Goal: Transaction & Acquisition: Purchase product/service

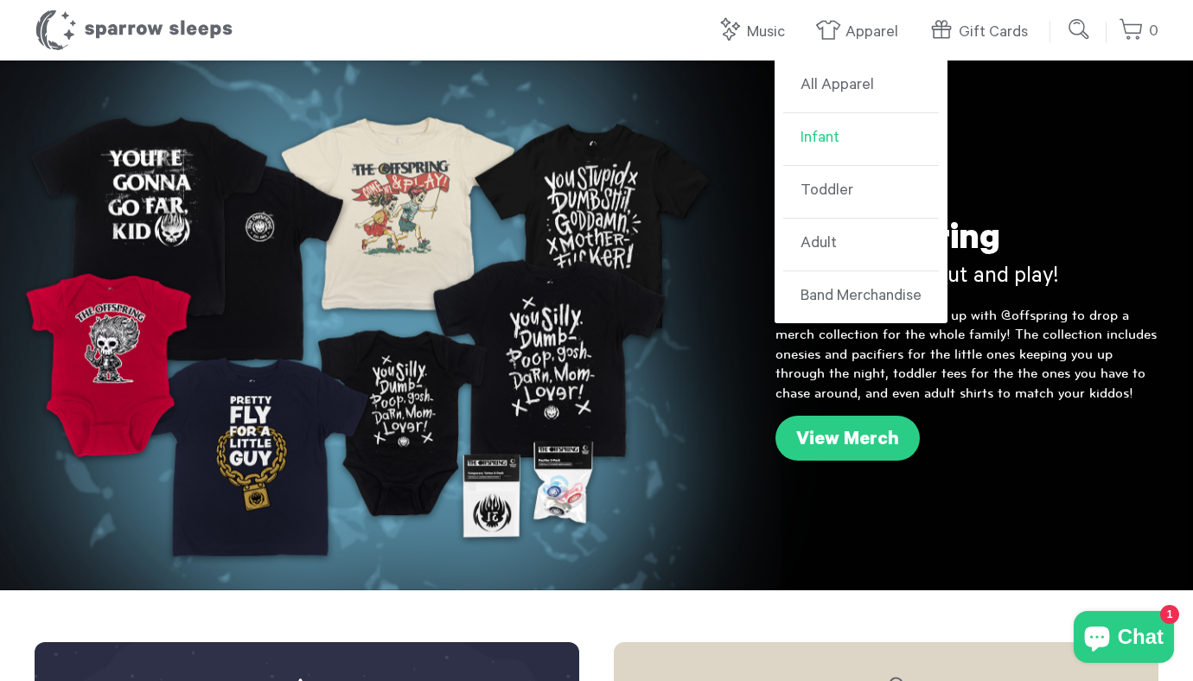
click at [828, 146] on link "Infant" at bounding box center [861, 139] width 156 height 53
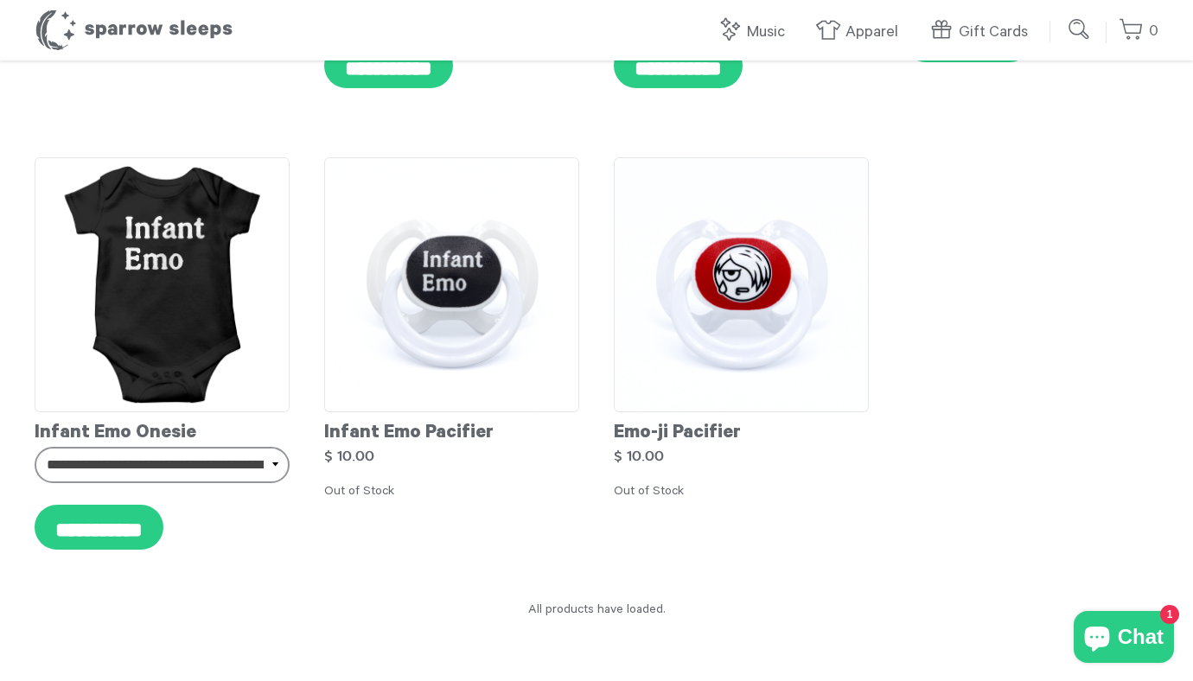
scroll to position [9104, 0]
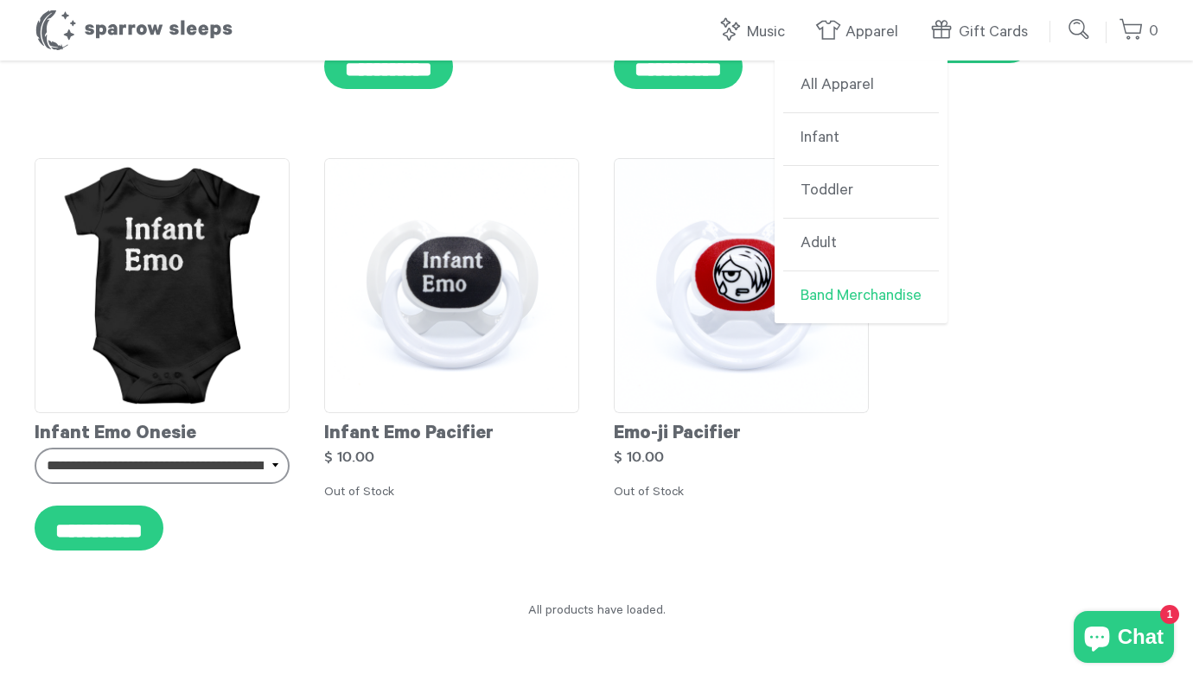
click at [821, 308] on link "Band Merchandise" at bounding box center [861, 298] width 156 height 52
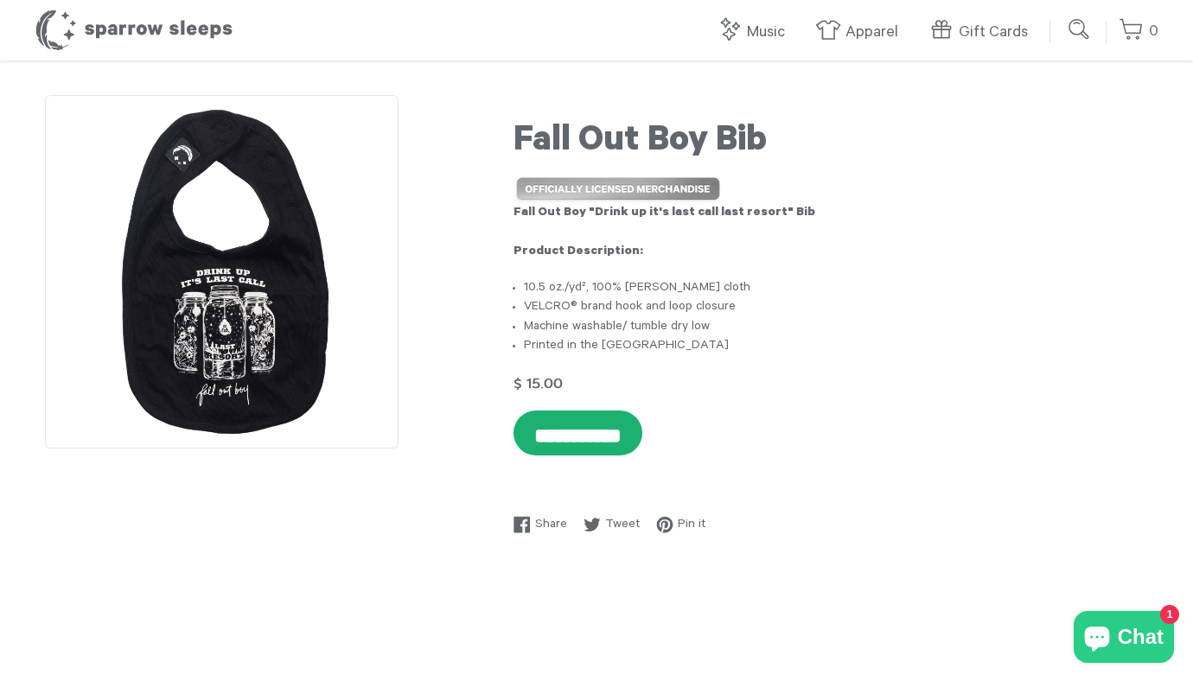
click at [591, 434] on input "**********" at bounding box center [578, 433] width 129 height 45
type input "********"
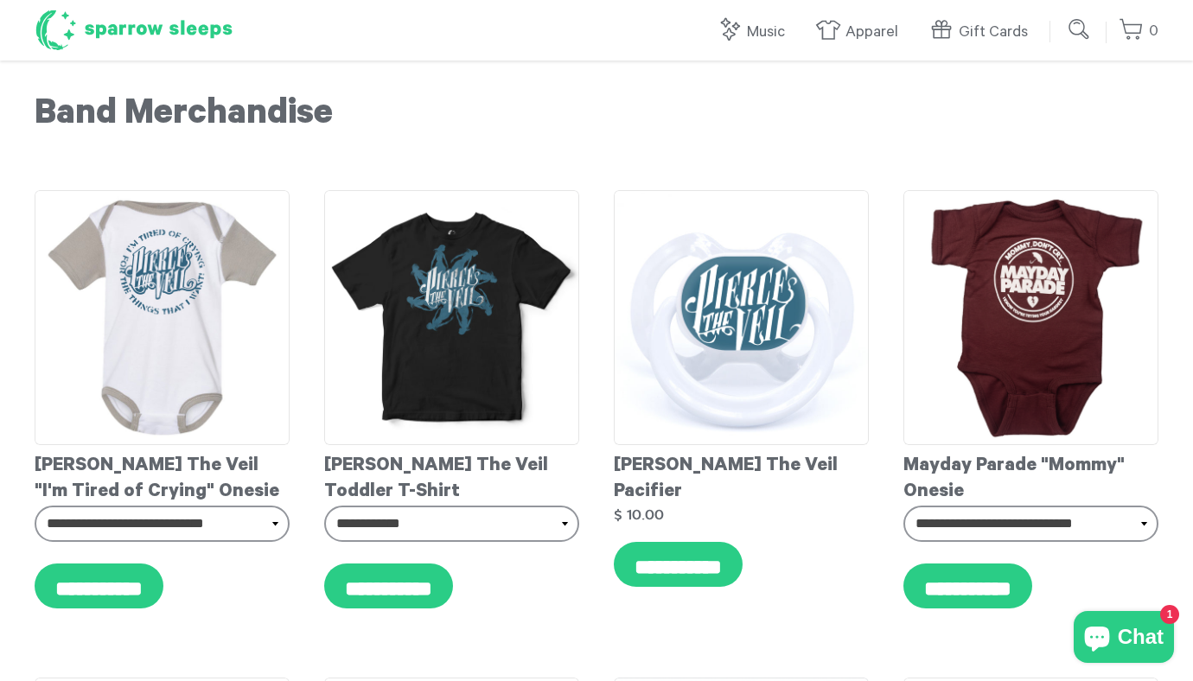
click at [204, 25] on h1 "Sparrow Sleeps" at bounding box center [134, 30] width 199 height 43
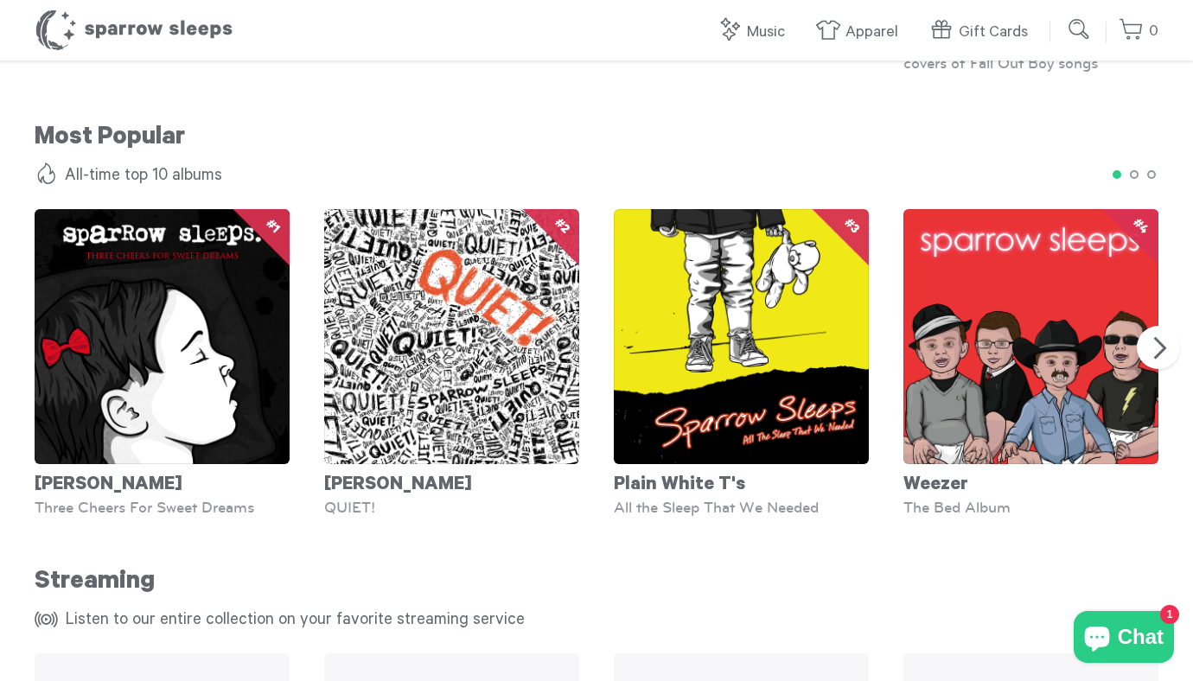
scroll to position [1466, 0]
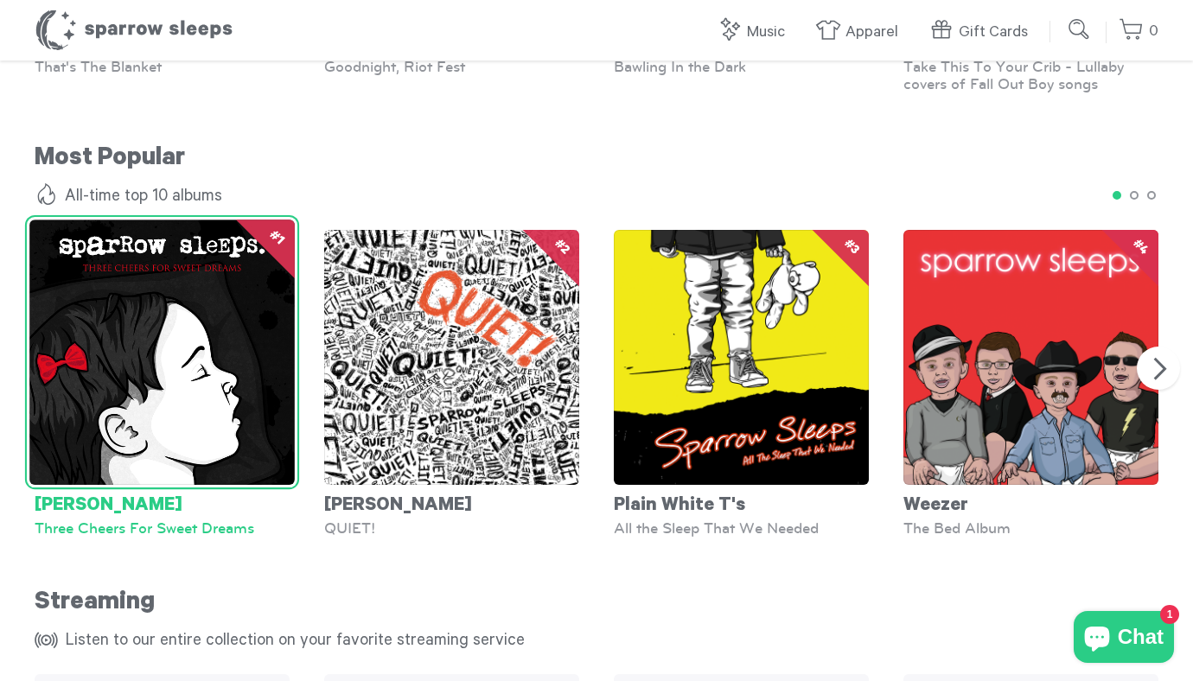
click at [201, 317] on img at bounding box center [161, 352] width 265 height 265
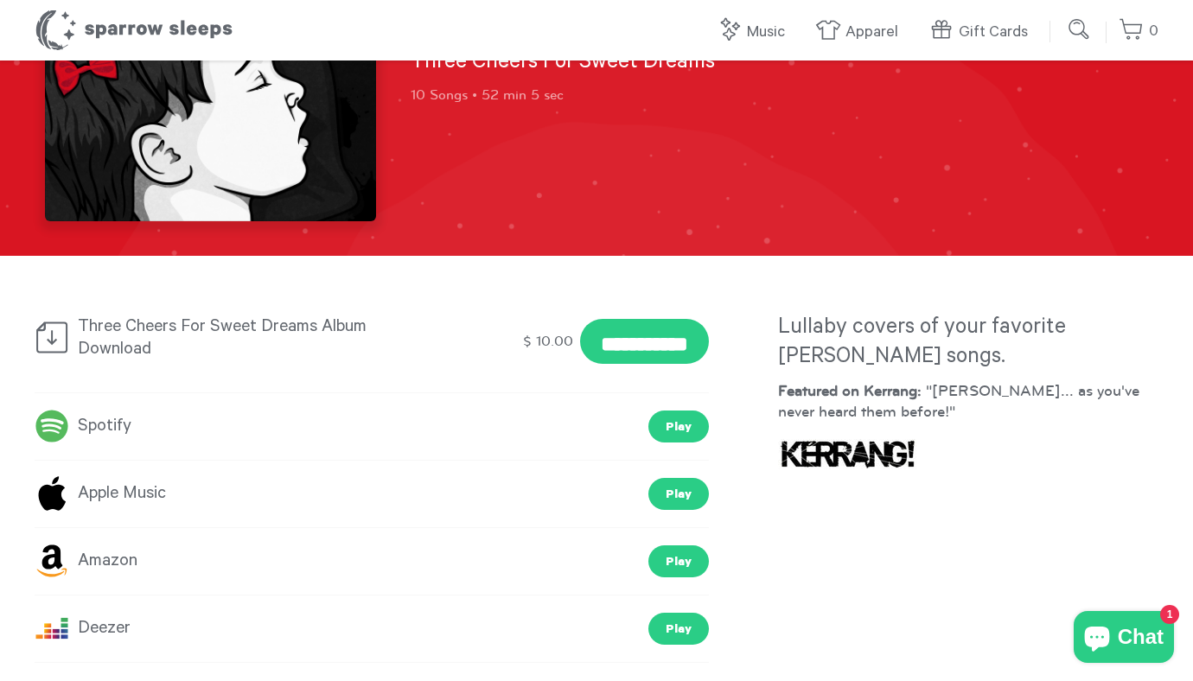
scroll to position [203, 0]
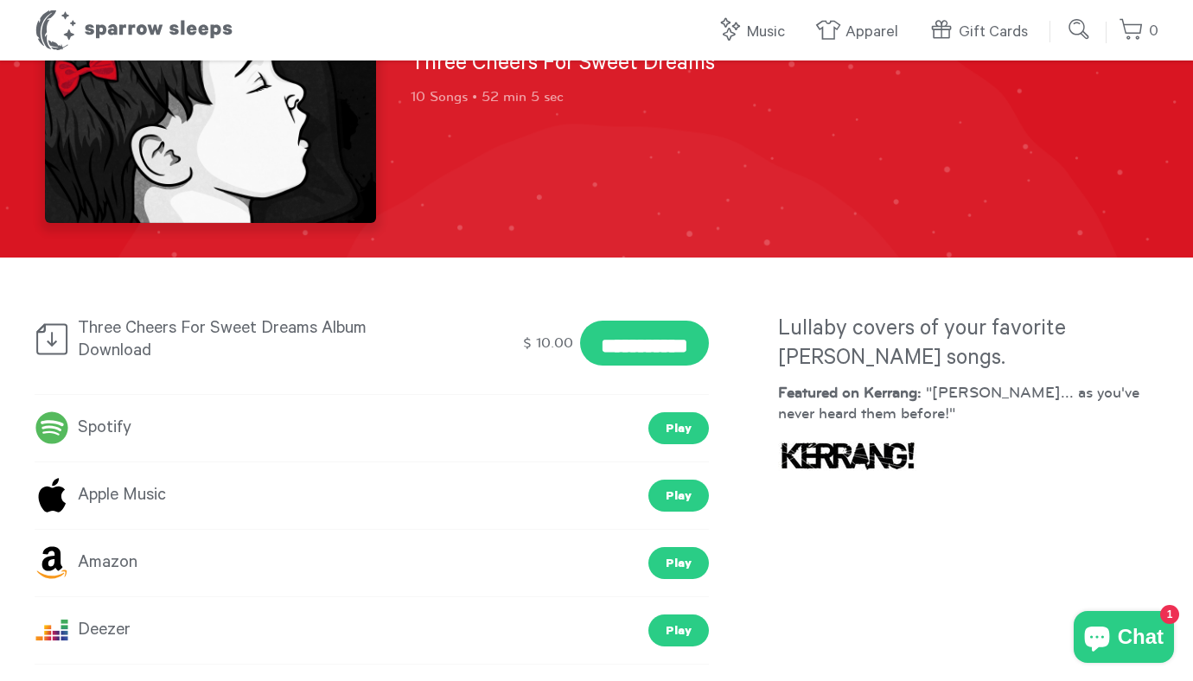
click at [90, 425] on link "Spotify" at bounding box center [83, 427] width 97 height 31
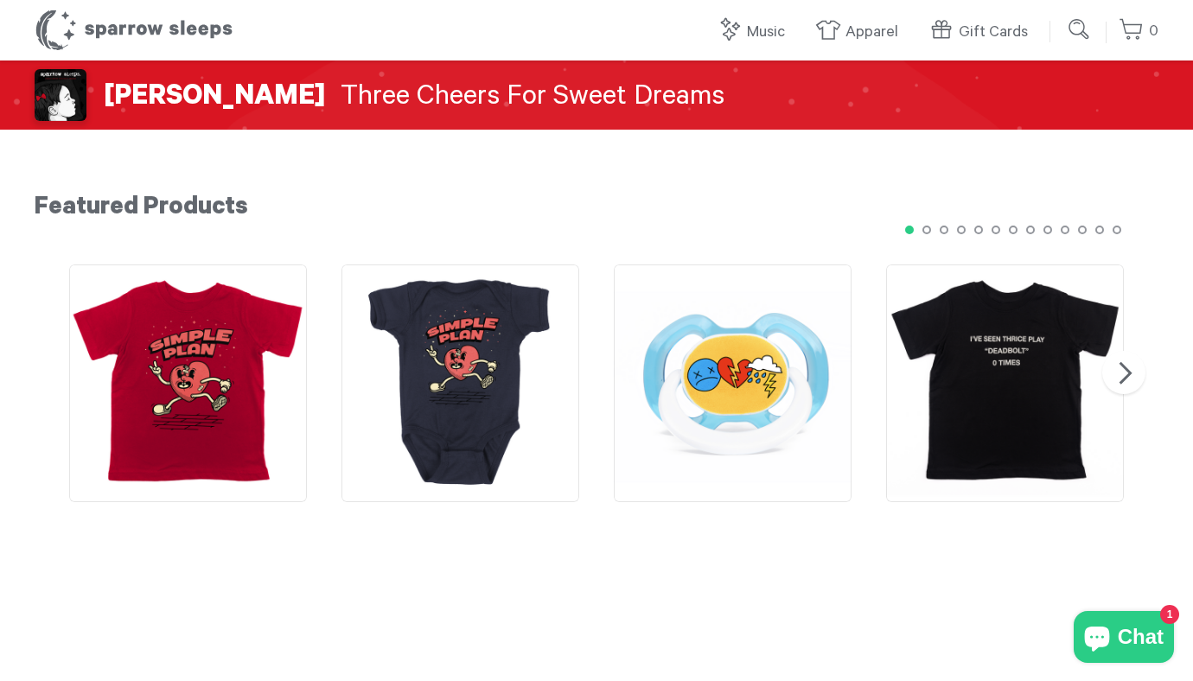
scroll to position [1788, 0]
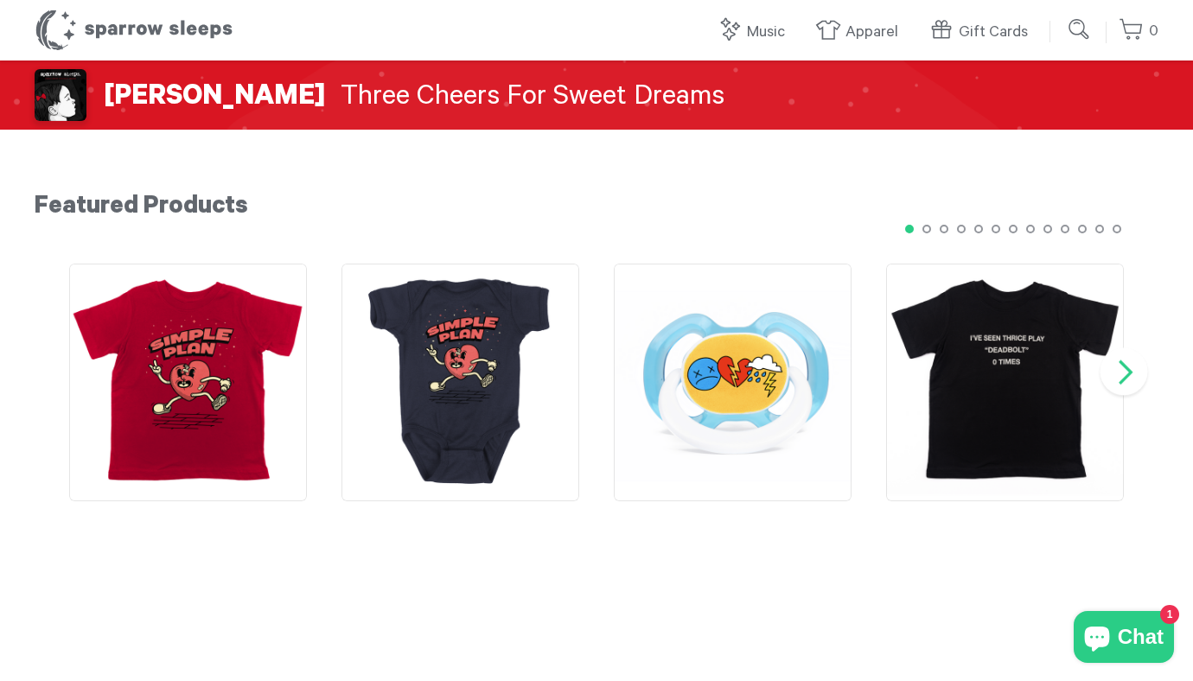
click at [1130, 369] on button "Next" at bounding box center [1125, 372] width 48 height 48
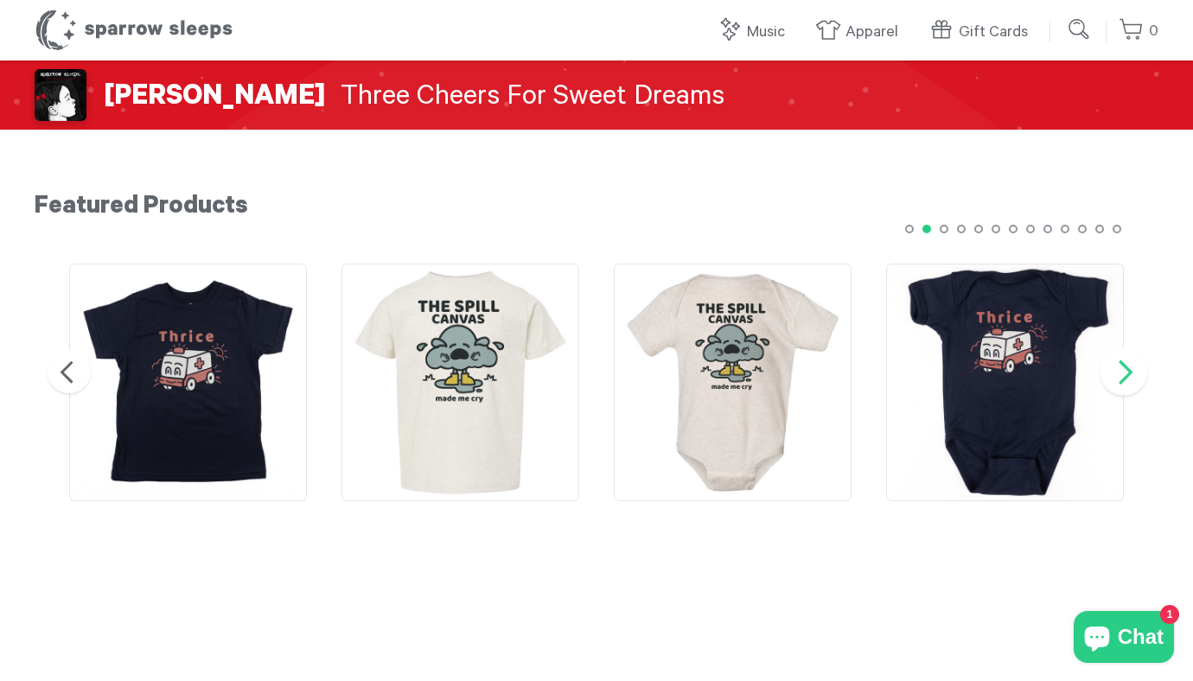
click at [1130, 369] on button "Next" at bounding box center [1125, 372] width 48 height 48
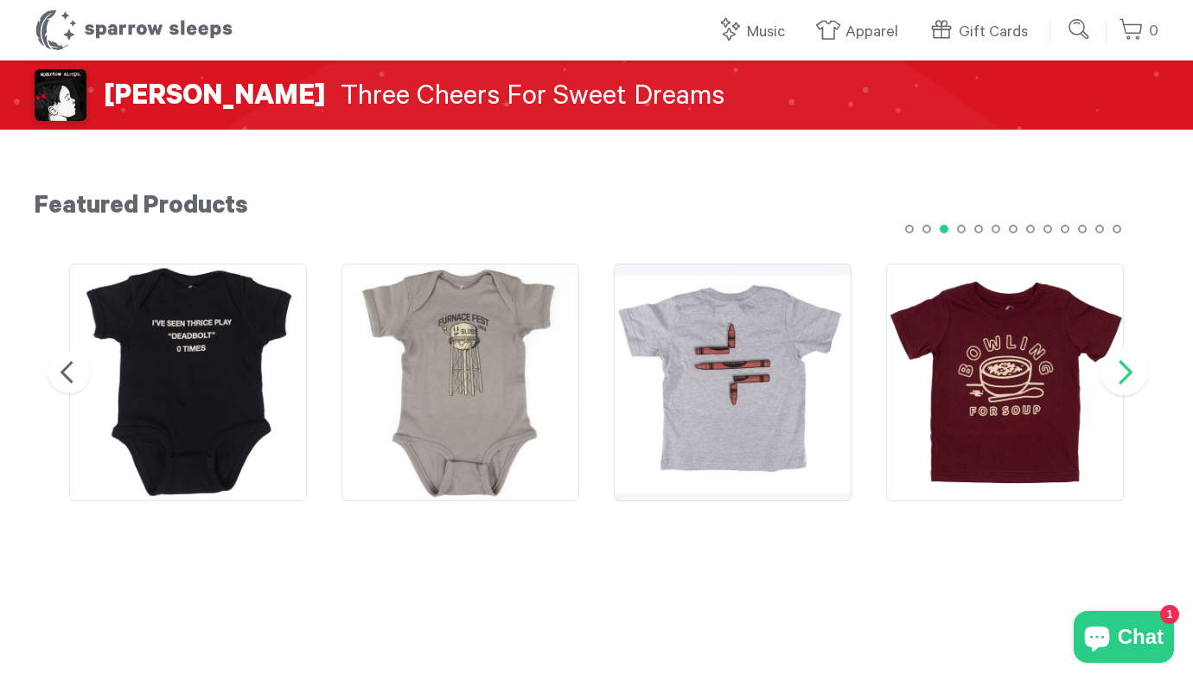
click at [1134, 373] on button "Next" at bounding box center [1125, 372] width 48 height 48
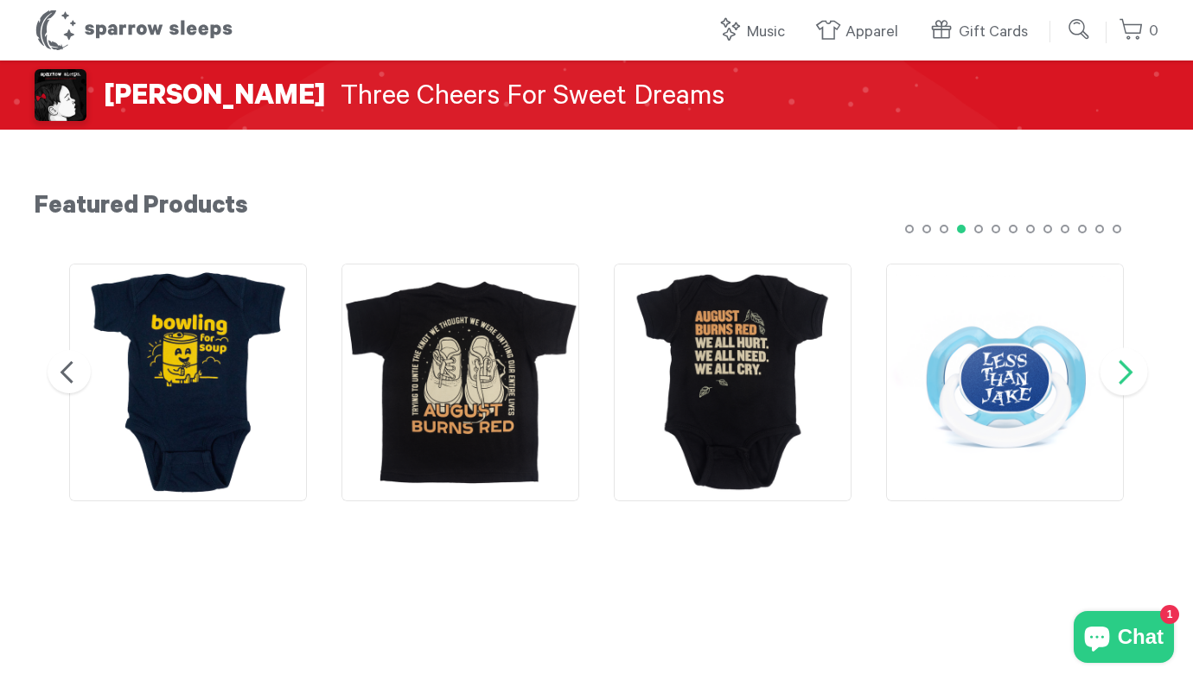
click at [1134, 374] on button "Next" at bounding box center [1125, 372] width 48 height 48
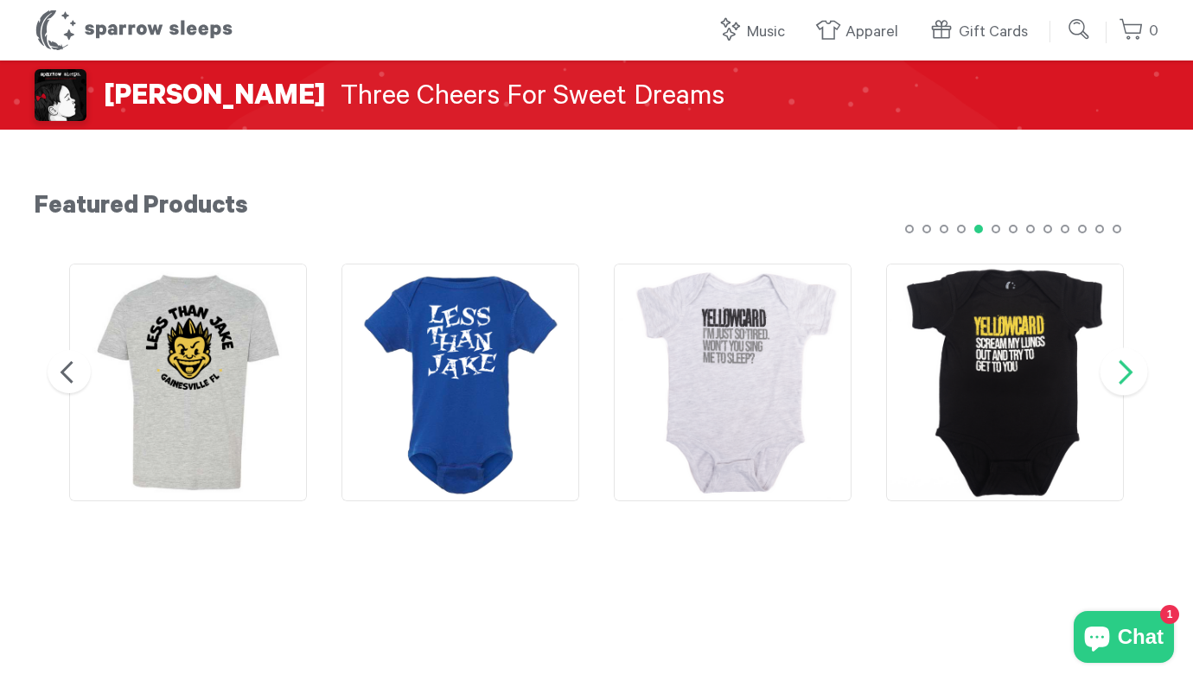
click at [1136, 375] on button "Next" at bounding box center [1125, 372] width 48 height 48
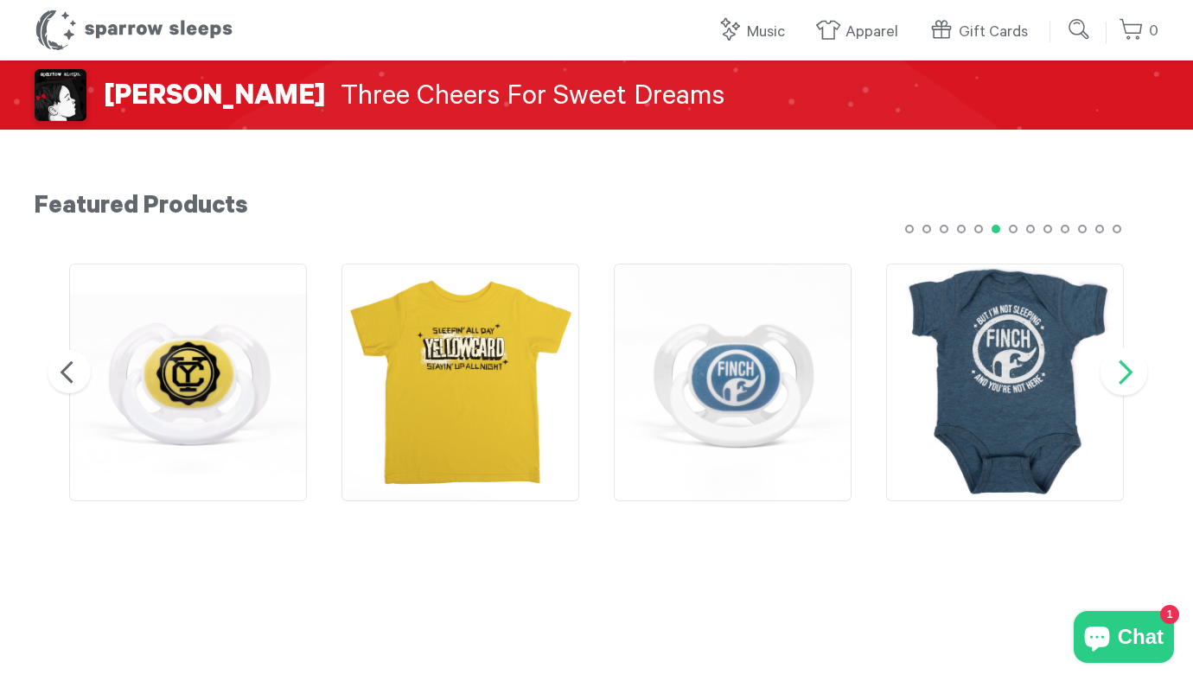
click at [1136, 375] on button "Next" at bounding box center [1125, 372] width 48 height 48
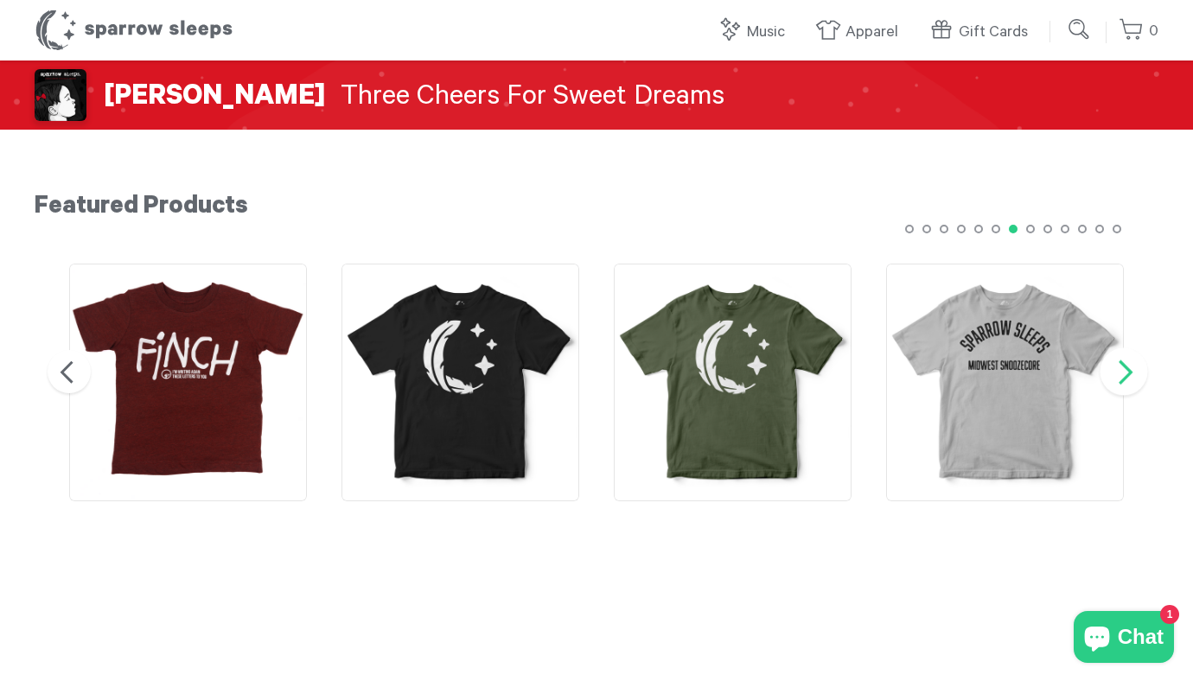
click at [1136, 376] on button "Next" at bounding box center [1125, 372] width 48 height 48
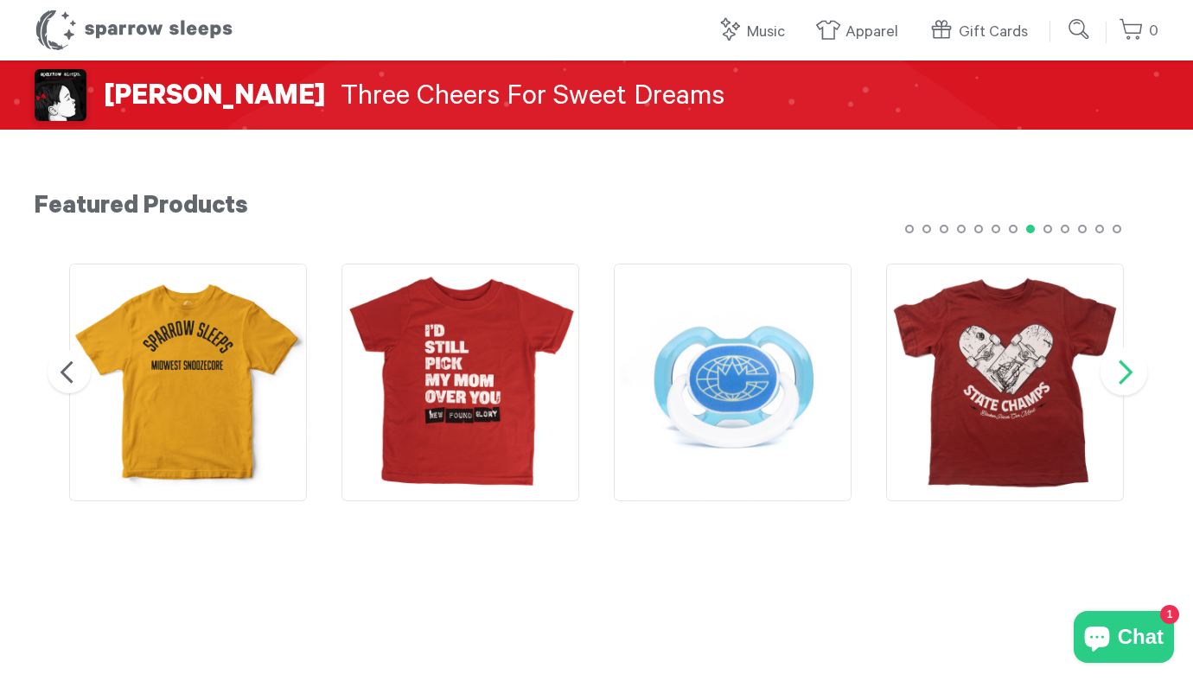
click at [1137, 377] on button "Next" at bounding box center [1125, 372] width 48 height 48
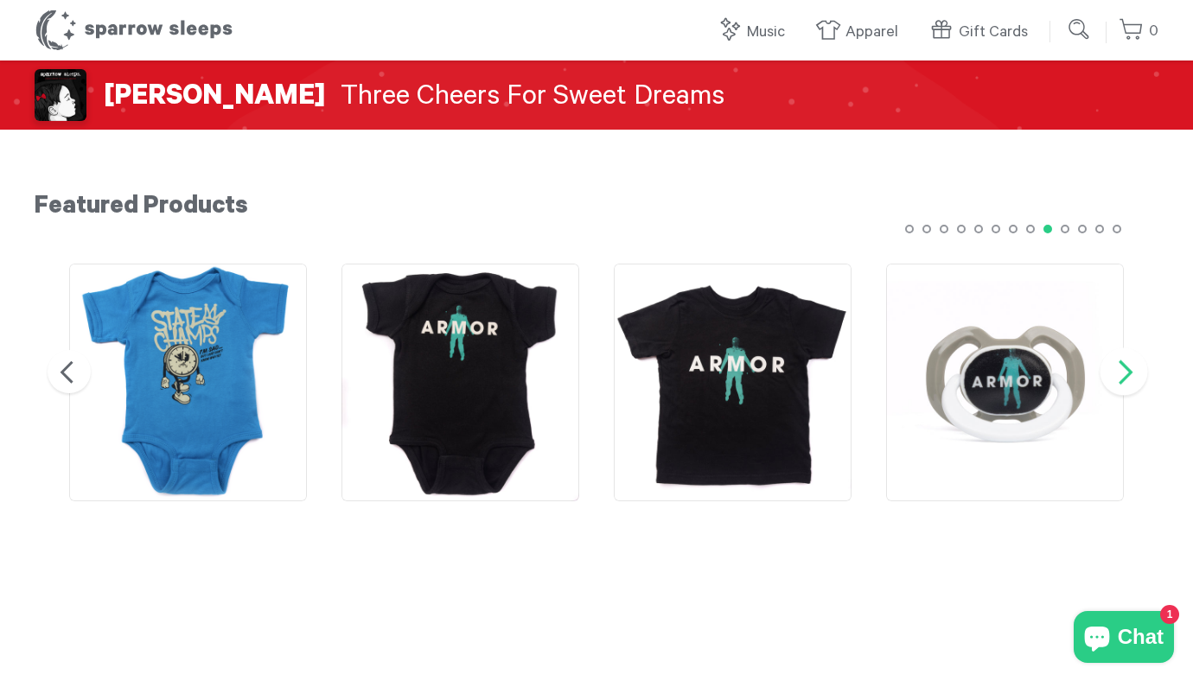
click at [1136, 377] on button "Next" at bounding box center [1125, 372] width 48 height 48
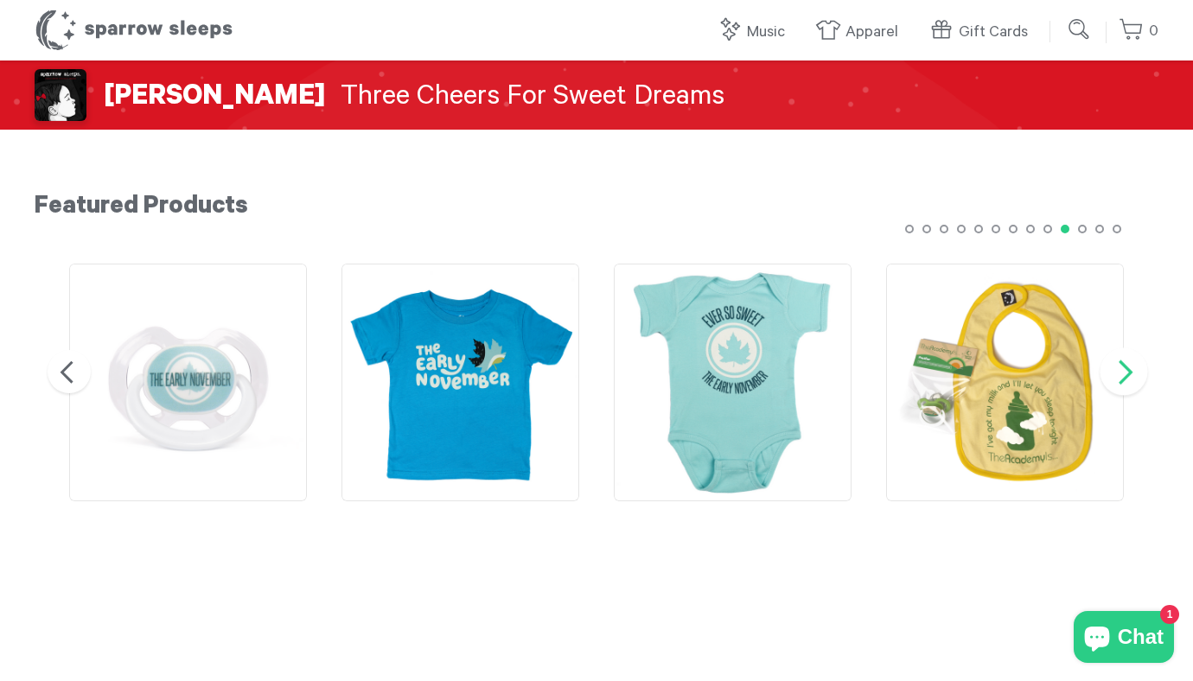
click at [1136, 378] on button "Next" at bounding box center [1125, 372] width 48 height 48
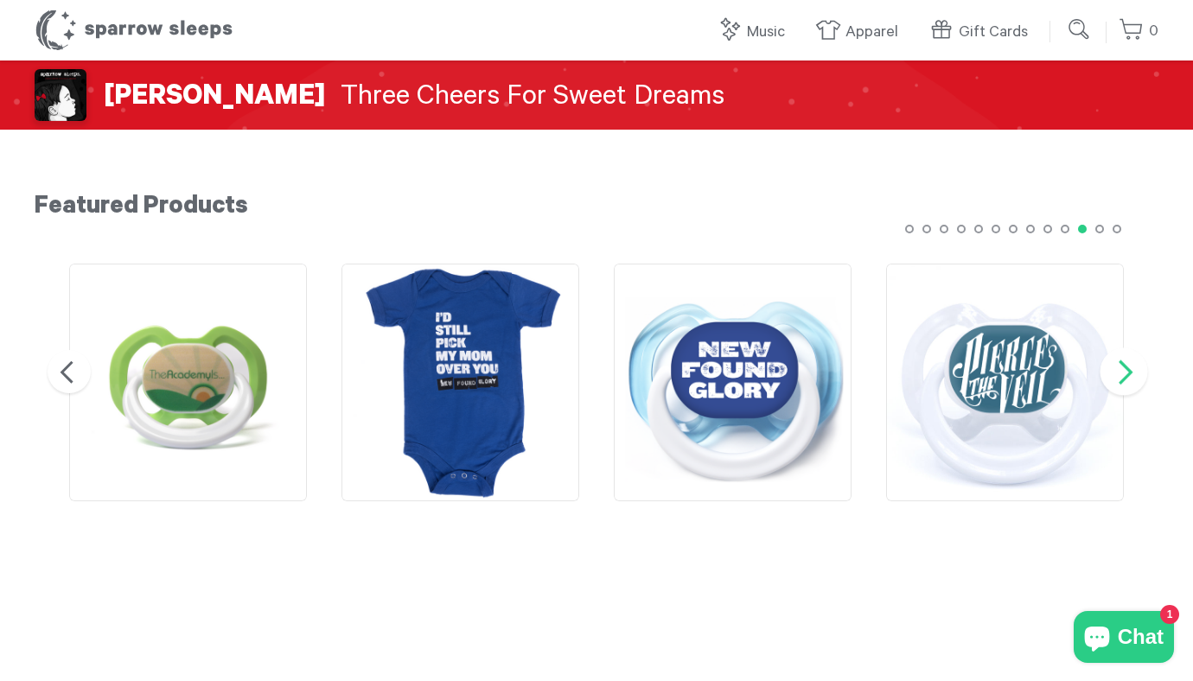
click at [1136, 378] on button "Next" at bounding box center [1125, 372] width 48 height 48
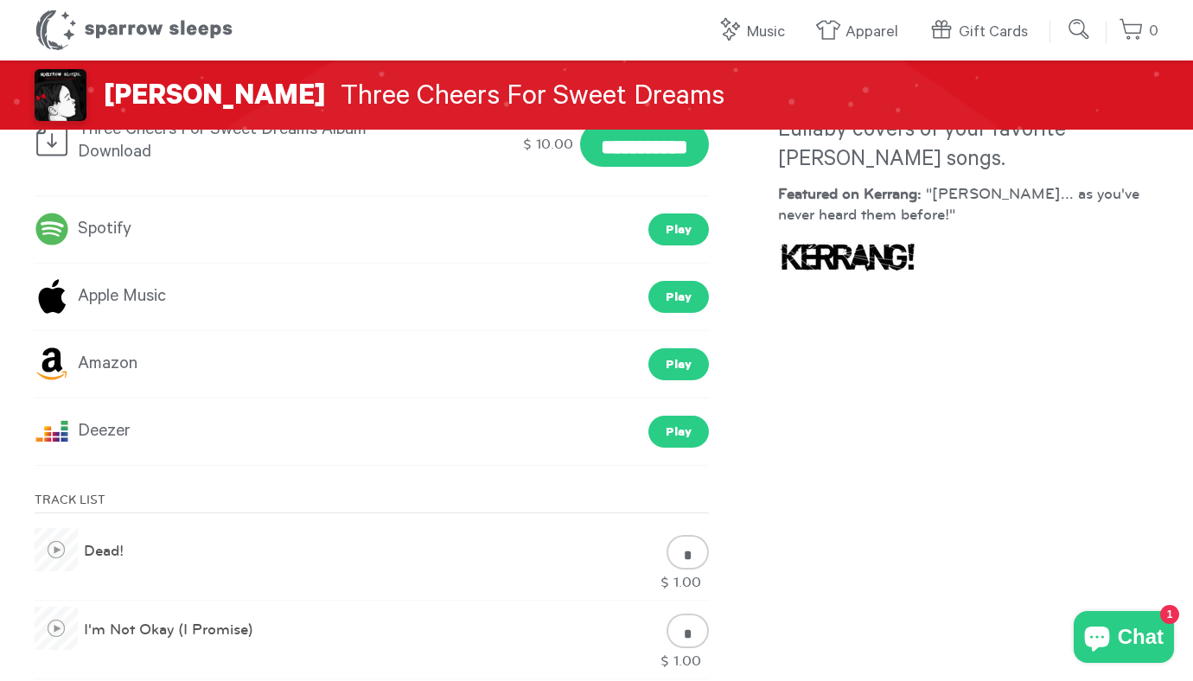
scroll to position [0, 0]
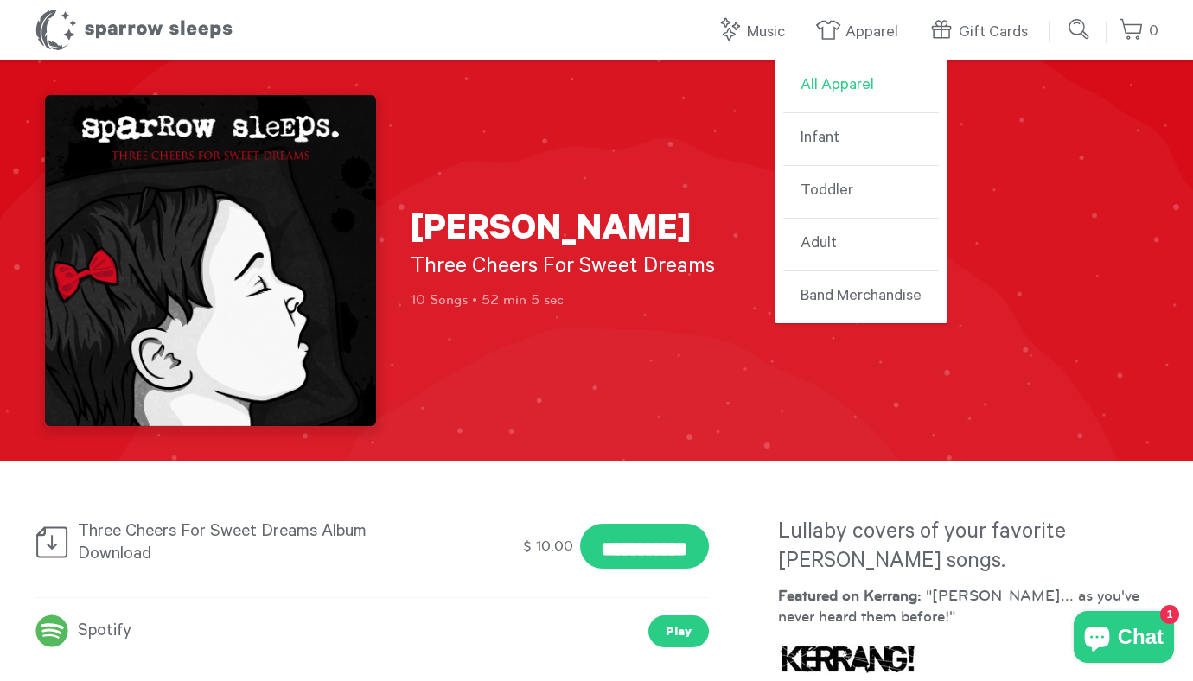
click at [860, 83] on link "All Apparel" at bounding box center [861, 87] width 156 height 53
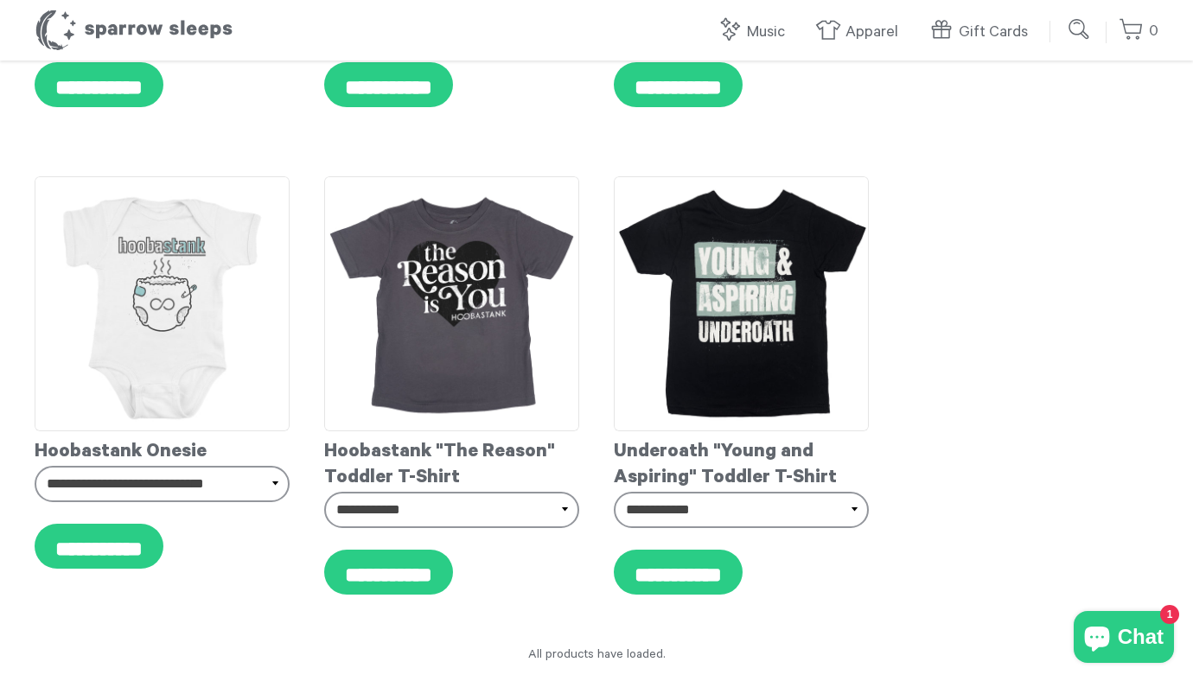
scroll to position [15537, 0]
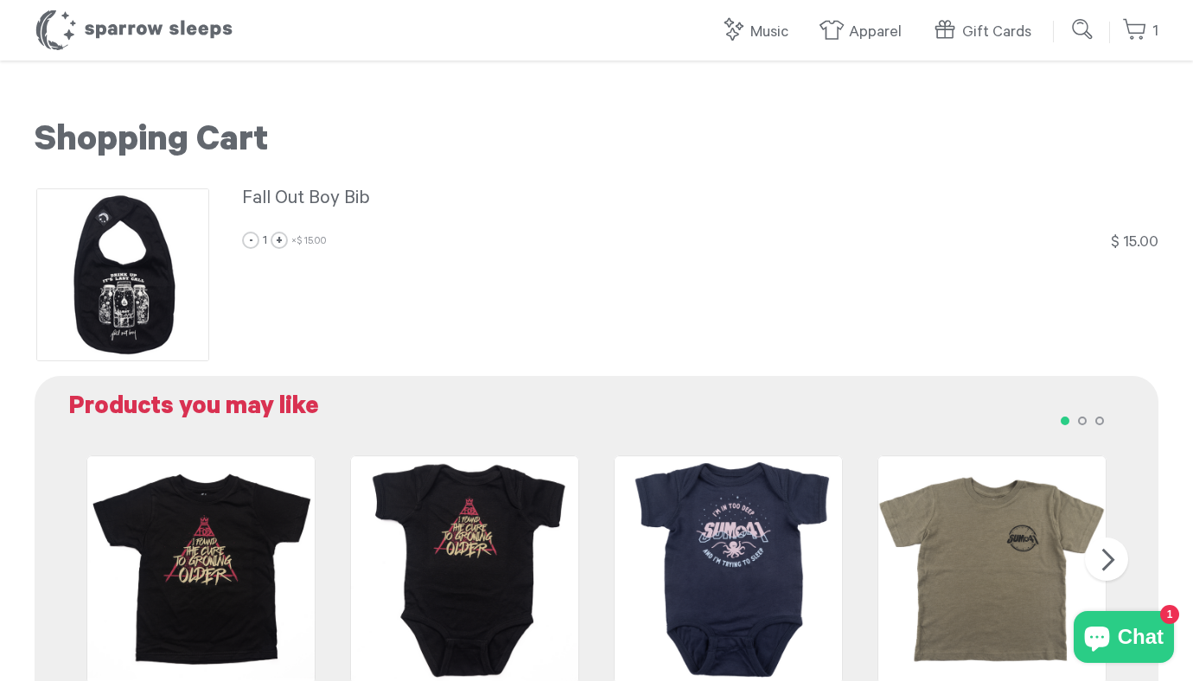
scroll to position [208, 0]
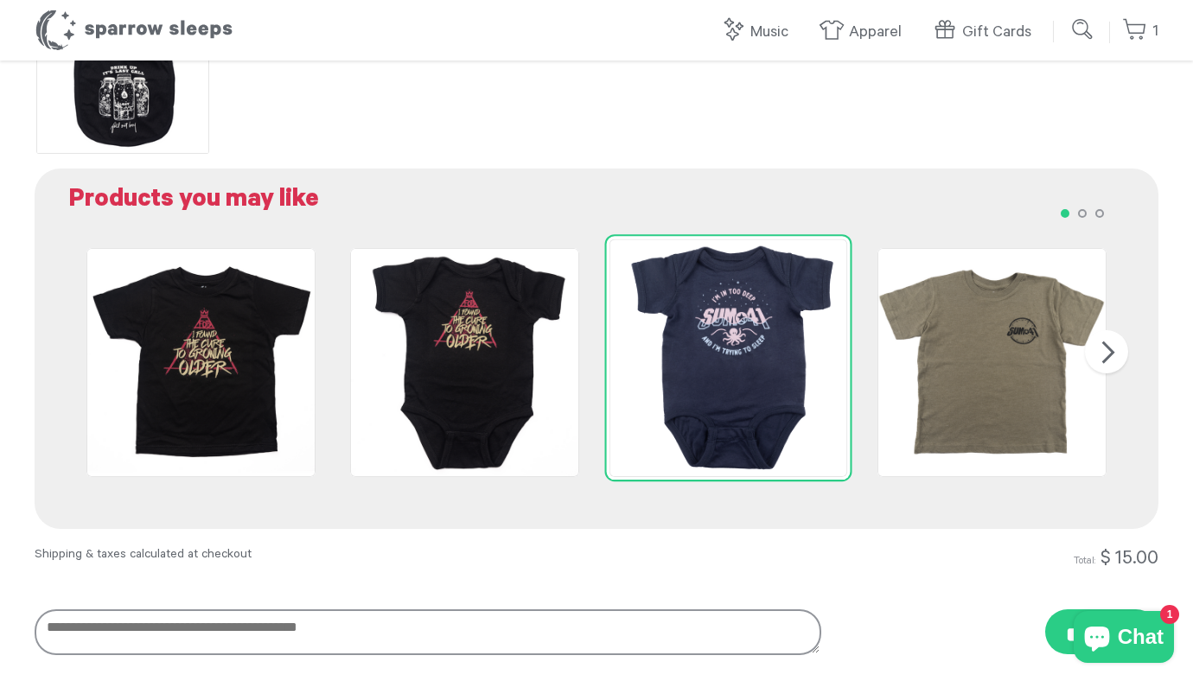
click at [751, 331] on img at bounding box center [729, 358] width 239 height 239
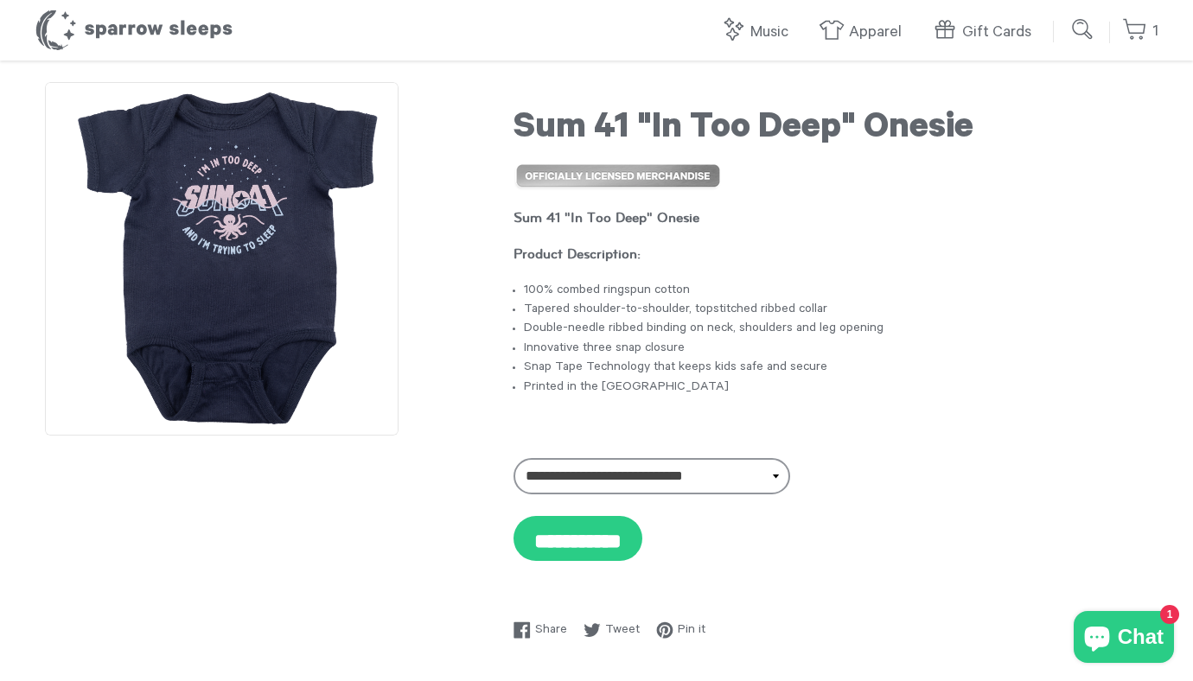
scroll to position [84, 0]
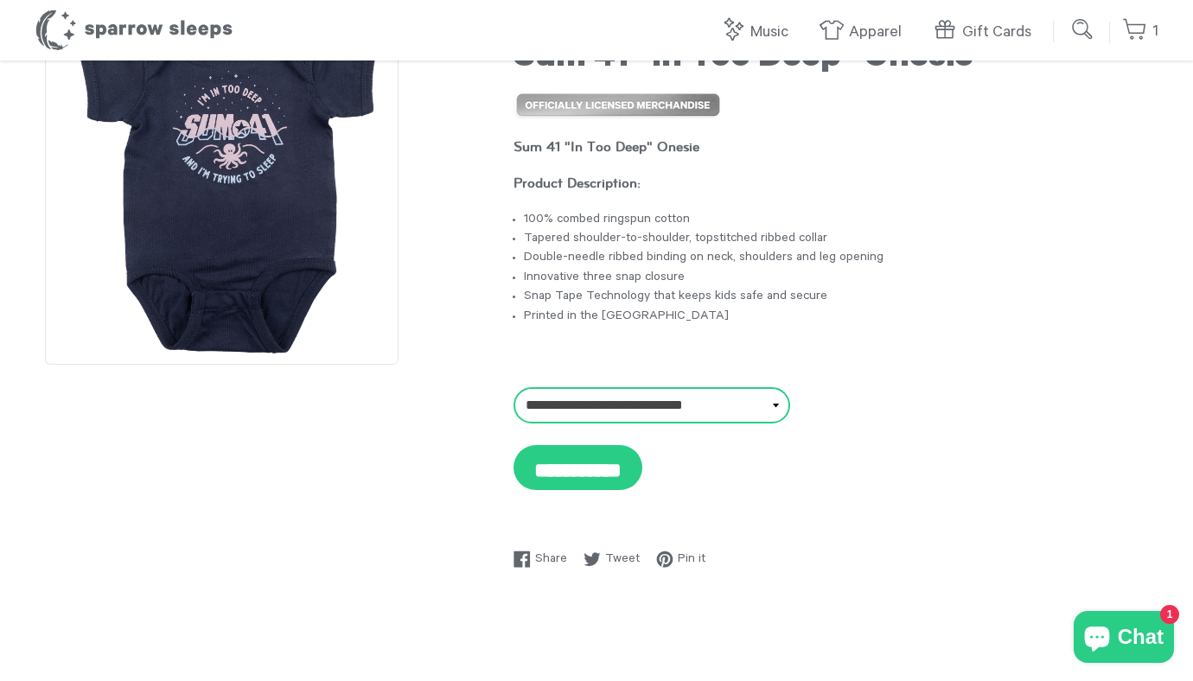
click at [693, 403] on select "**********" at bounding box center [652, 405] width 277 height 36
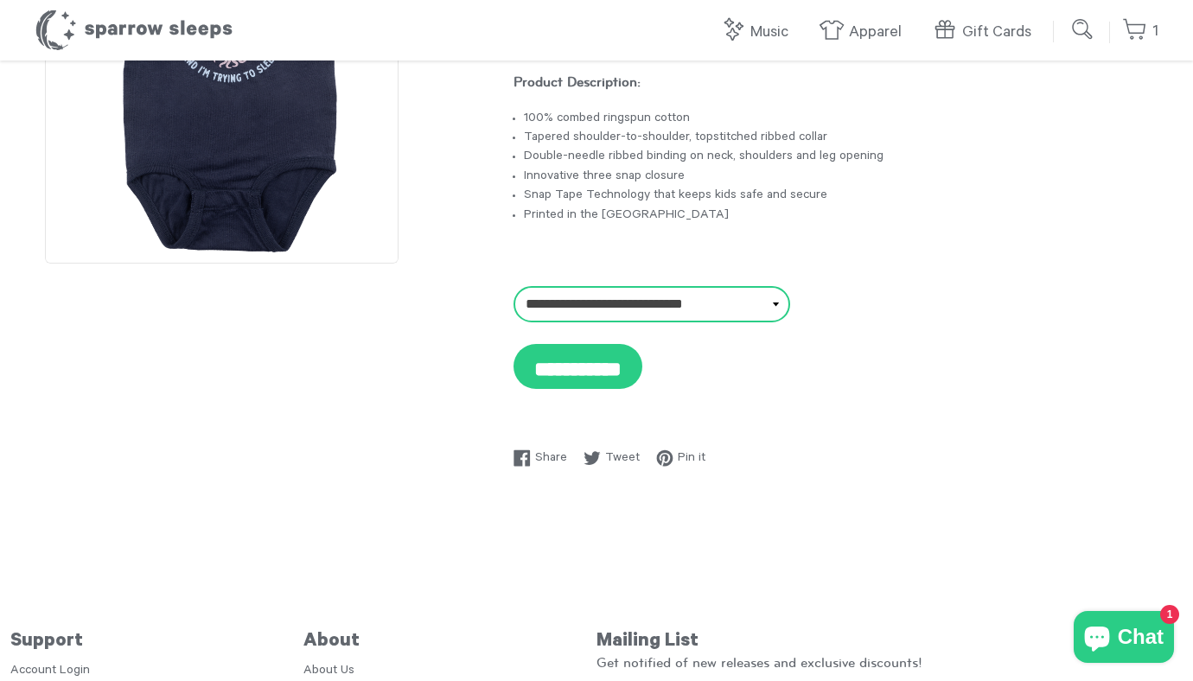
scroll to position [0, 0]
